Goal: Find specific page/section: Find specific page/section

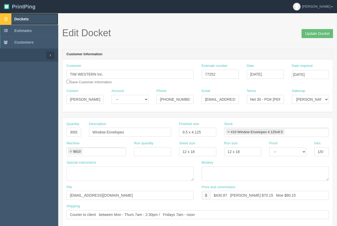
click at [26, 18] on span "Dockets" at bounding box center [21, 19] width 14 height 4
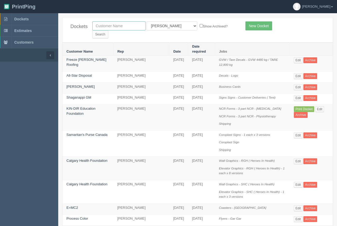
click at [111, 29] on input "text" at bounding box center [118, 25] width 53 height 9
type input "e=mc2"
click at [209, 30] on form "e=mc2 All Users [PERSON_NAME] Test 1 [PERSON_NAME] [PERSON_NAME] [PERSON_NAME] …" at bounding box center [164, 29] width 145 height 17
click at [108, 30] on input "Search" at bounding box center [100, 34] width 16 height 8
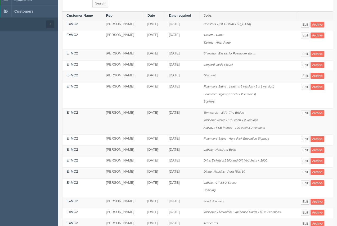
scroll to position [29, 0]
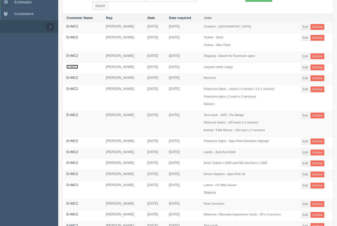
click at [73, 65] on link "E=MC2" at bounding box center [72, 67] width 12 height 4
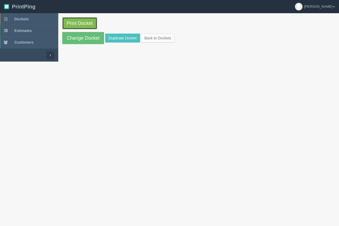
click at [83, 19] on link "Print Docket" at bounding box center [79, 23] width 35 height 12
click at [79, 42] on link "Change Docket" at bounding box center [83, 38] width 42 height 12
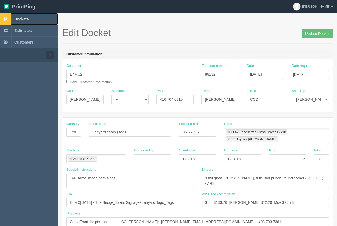
click at [20, 19] on span "Dockets" at bounding box center [21, 19] width 14 height 4
